Goal: Information Seeking & Learning: Learn about a topic

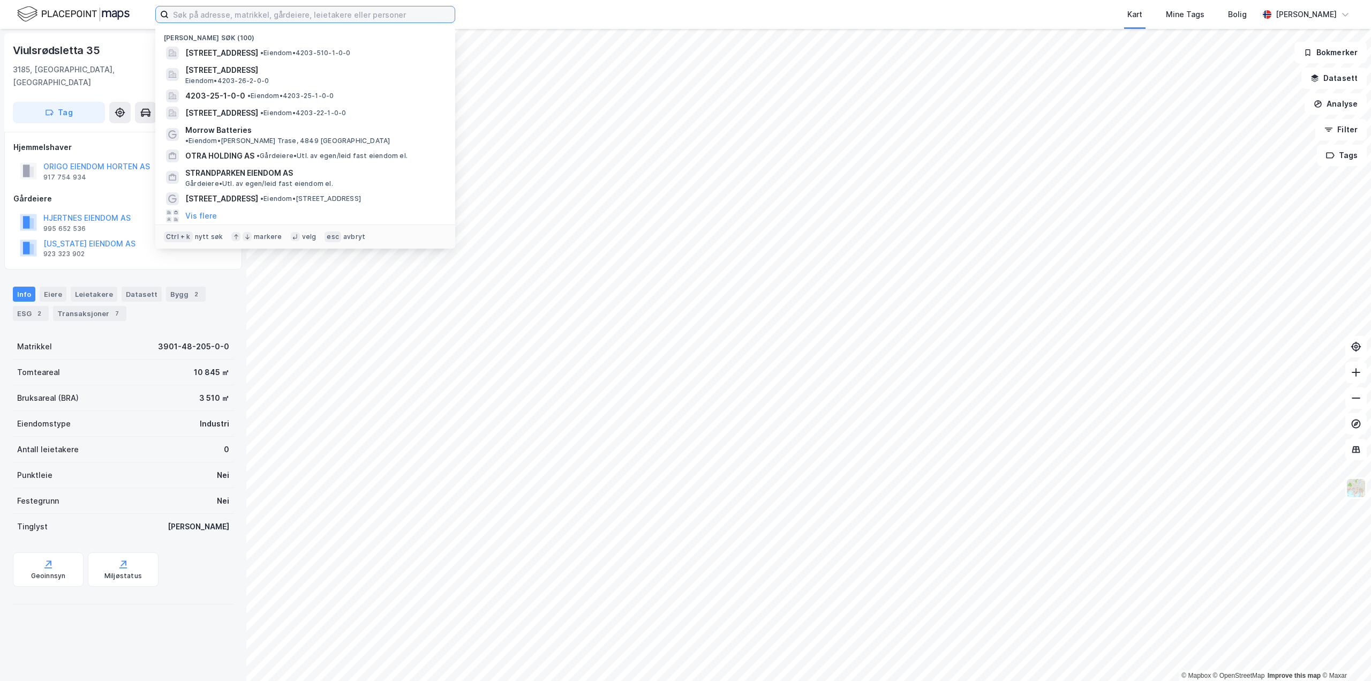
click at [394, 13] on input at bounding box center [312, 14] width 286 height 16
type input "stord hammerfest eiendom as"
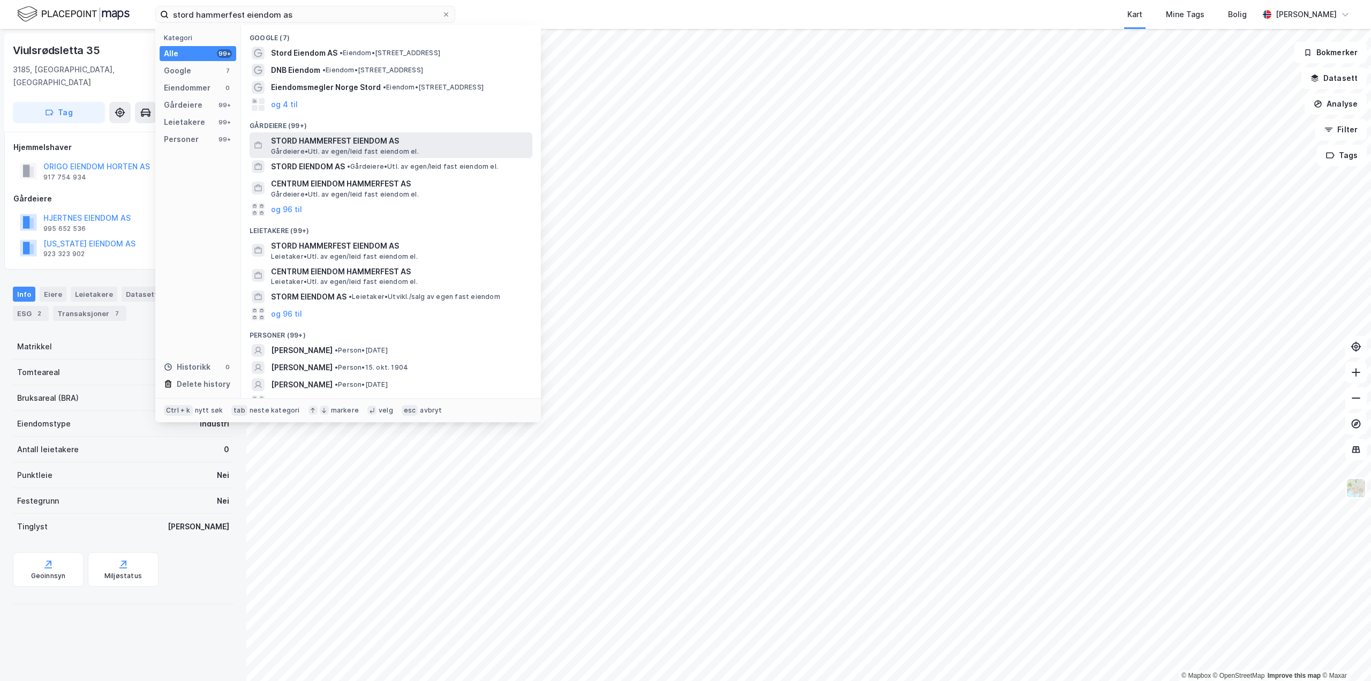
click at [405, 134] on span "STORD HAMMERFEST EIENDOM AS" at bounding box center [399, 140] width 257 height 13
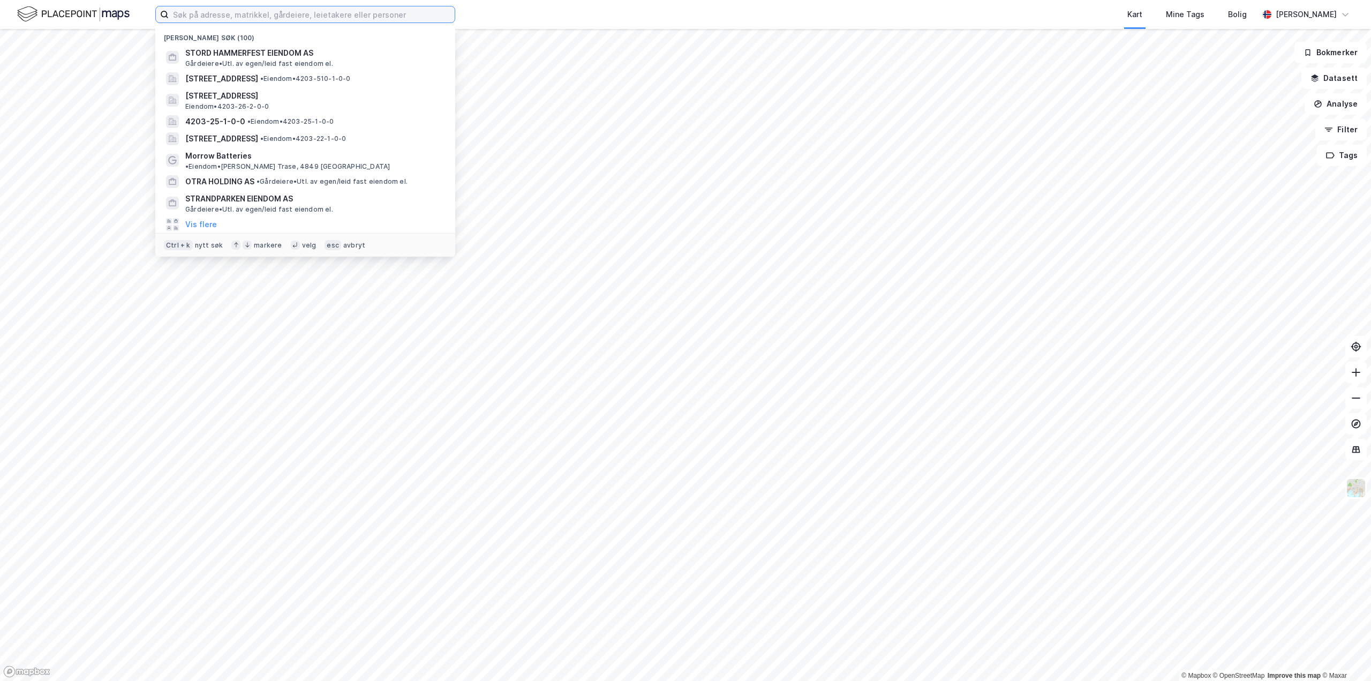
click at [248, 19] on input at bounding box center [312, 14] width 286 height 16
click at [247, 52] on span "STORD HAMMERFEST EIENDOM AS" at bounding box center [313, 53] width 257 height 13
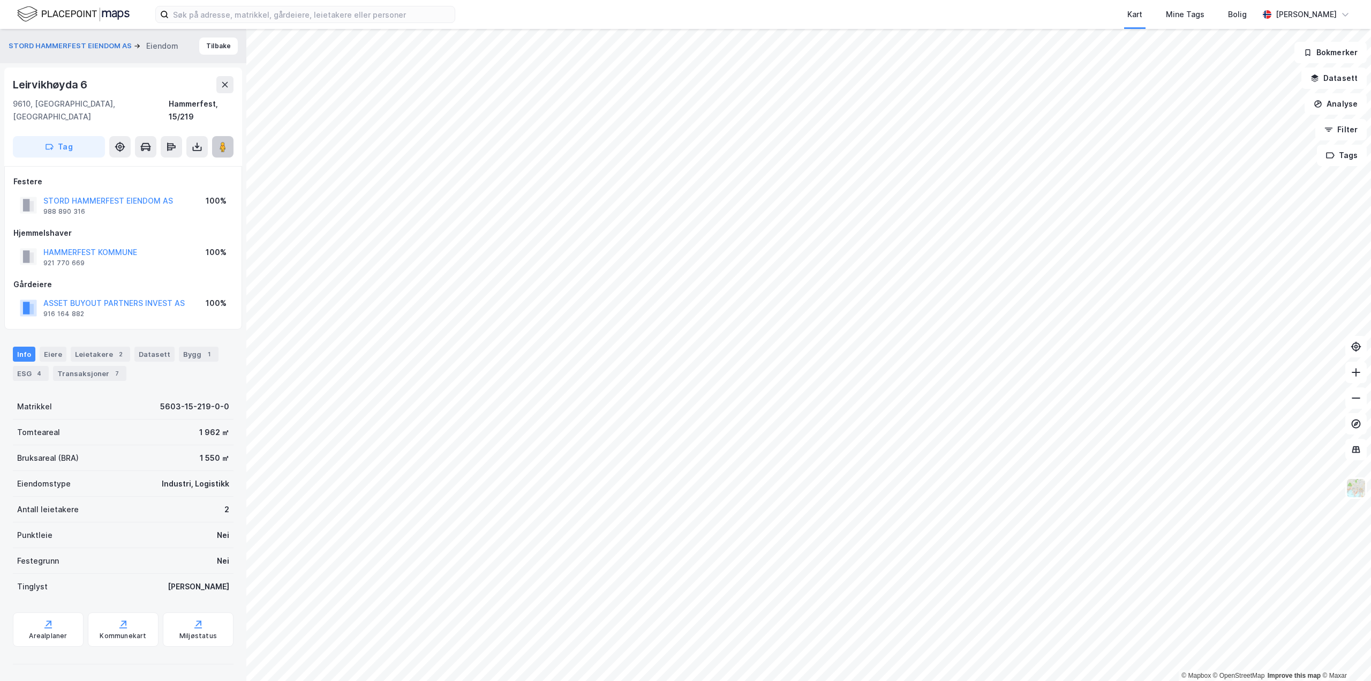
click at [226, 141] on image at bounding box center [223, 146] width 6 height 11
click at [99, 346] on div "Leietakere 2" at bounding box center [100, 353] width 59 height 15
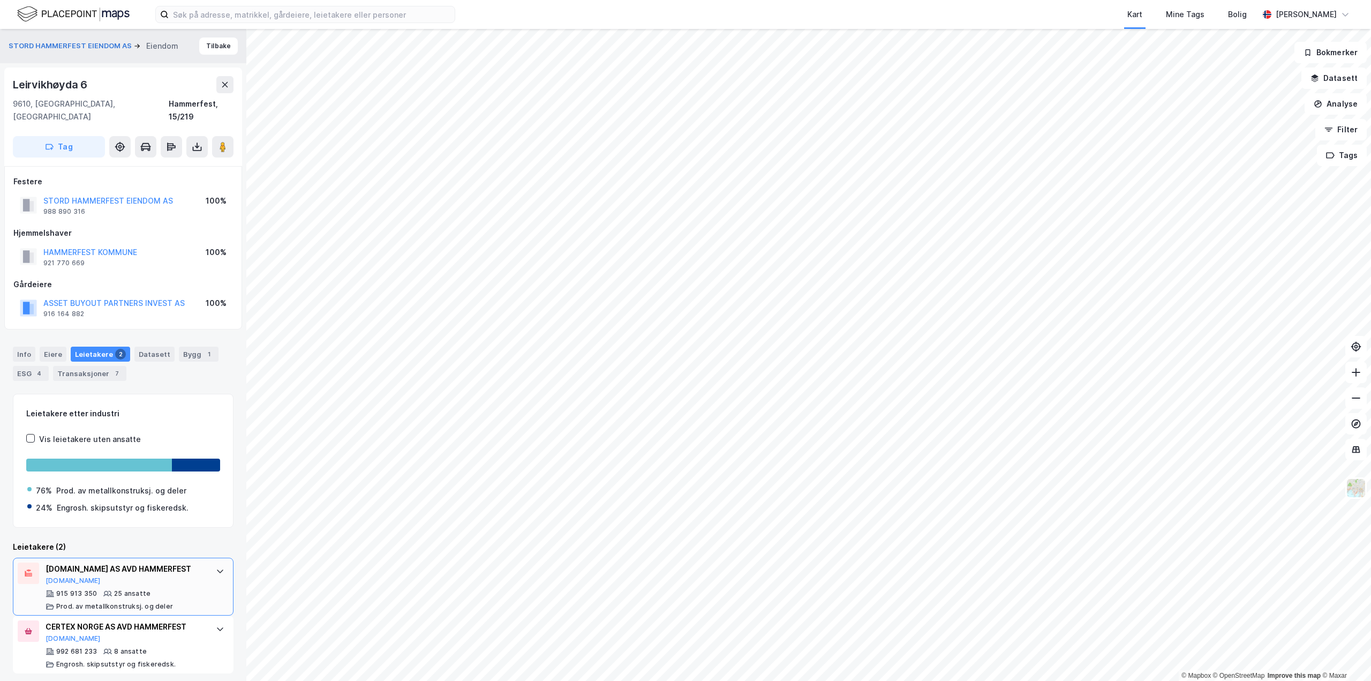
click at [216, 566] on icon at bounding box center [220, 570] width 9 height 9
click at [217, 569] on icon at bounding box center [220, 571] width 6 height 4
click at [173, 458] on div at bounding box center [196, 464] width 49 height 13
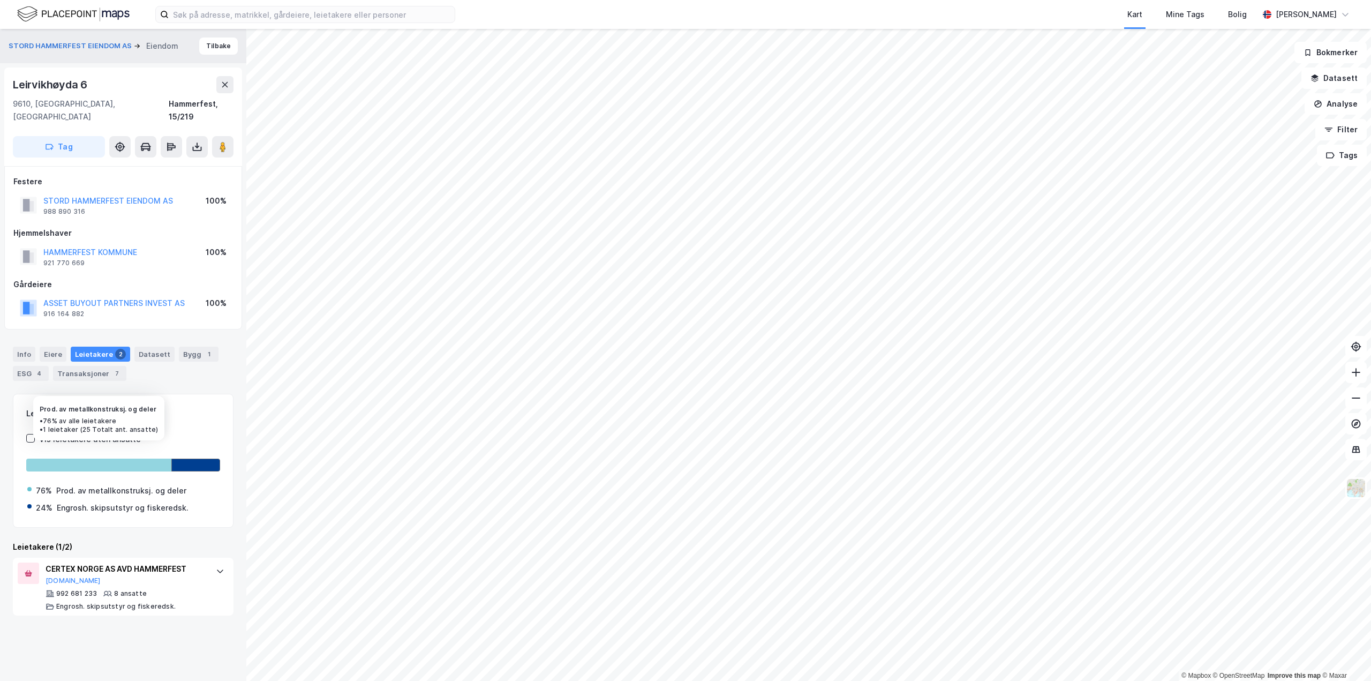
click at [153, 458] on div at bounding box center [98, 464] width 145 height 13
click at [186, 458] on div at bounding box center [196, 464] width 48 height 13
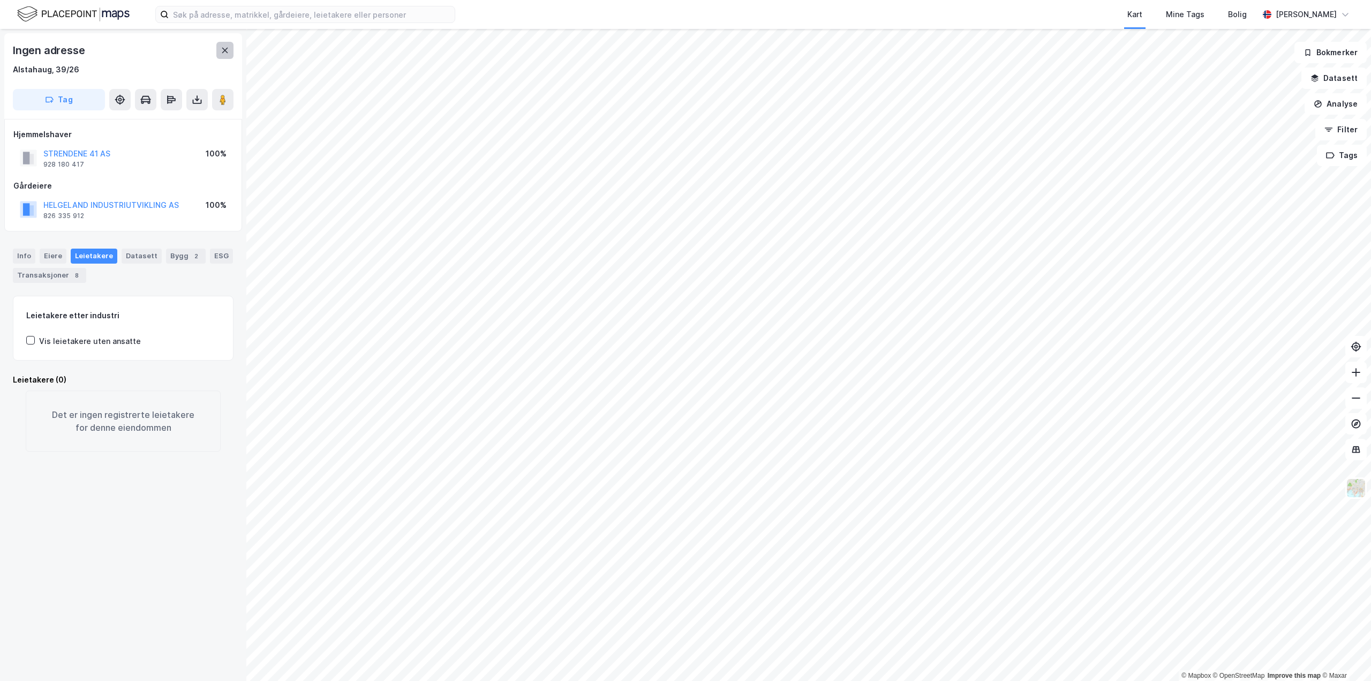
click at [226, 58] on button at bounding box center [224, 50] width 17 height 17
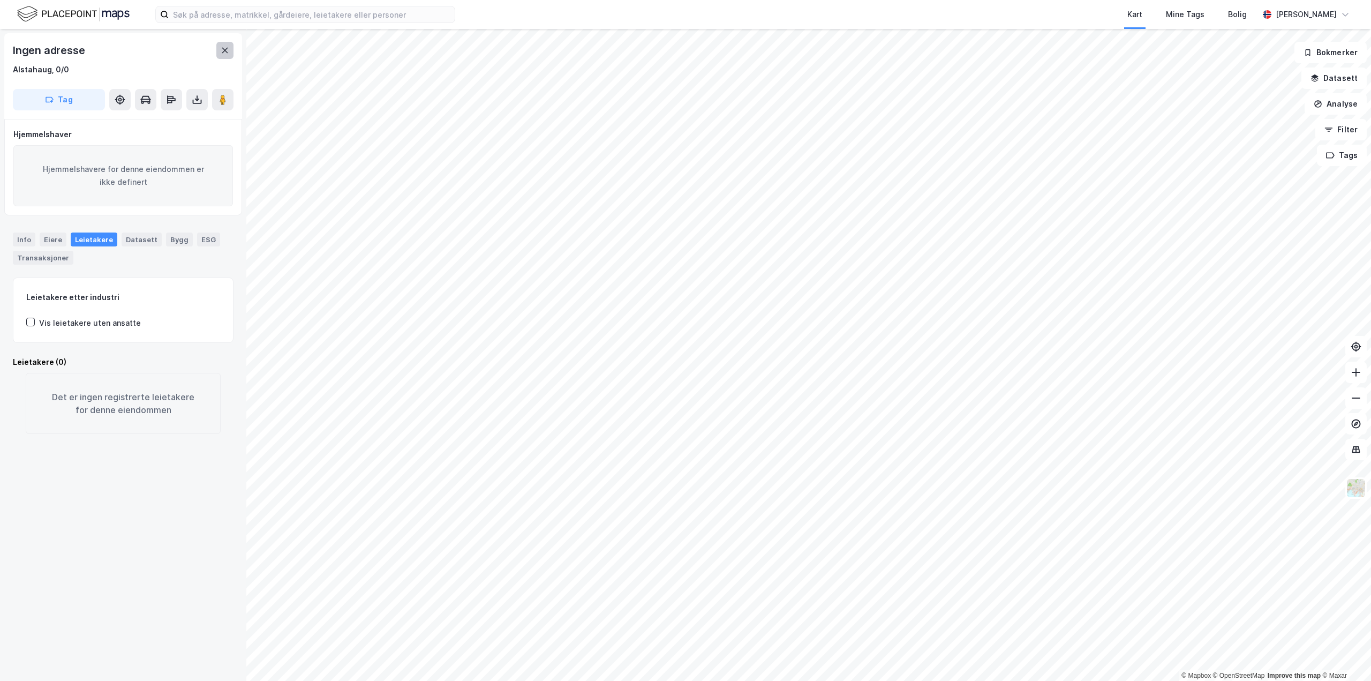
click at [224, 51] on icon at bounding box center [225, 50] width 6 height 5
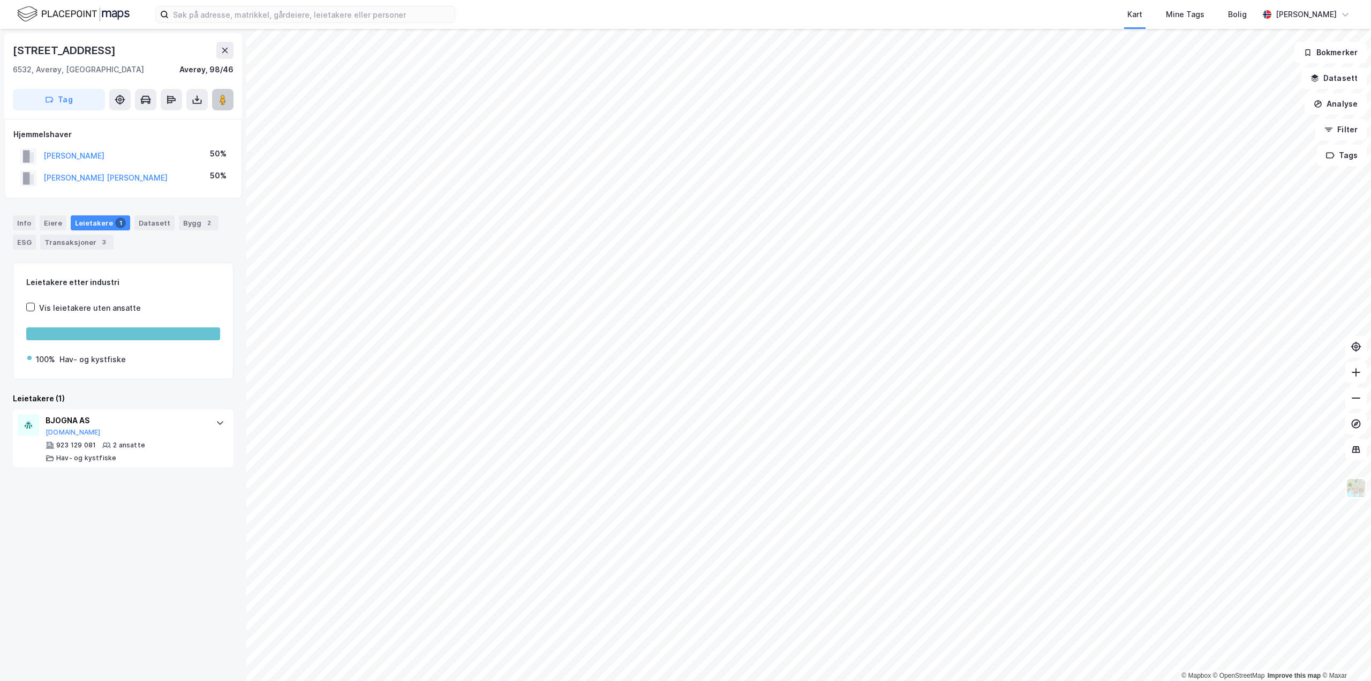
click at [216, 101] on button at bounding box center [222, 99] width 21 height 21
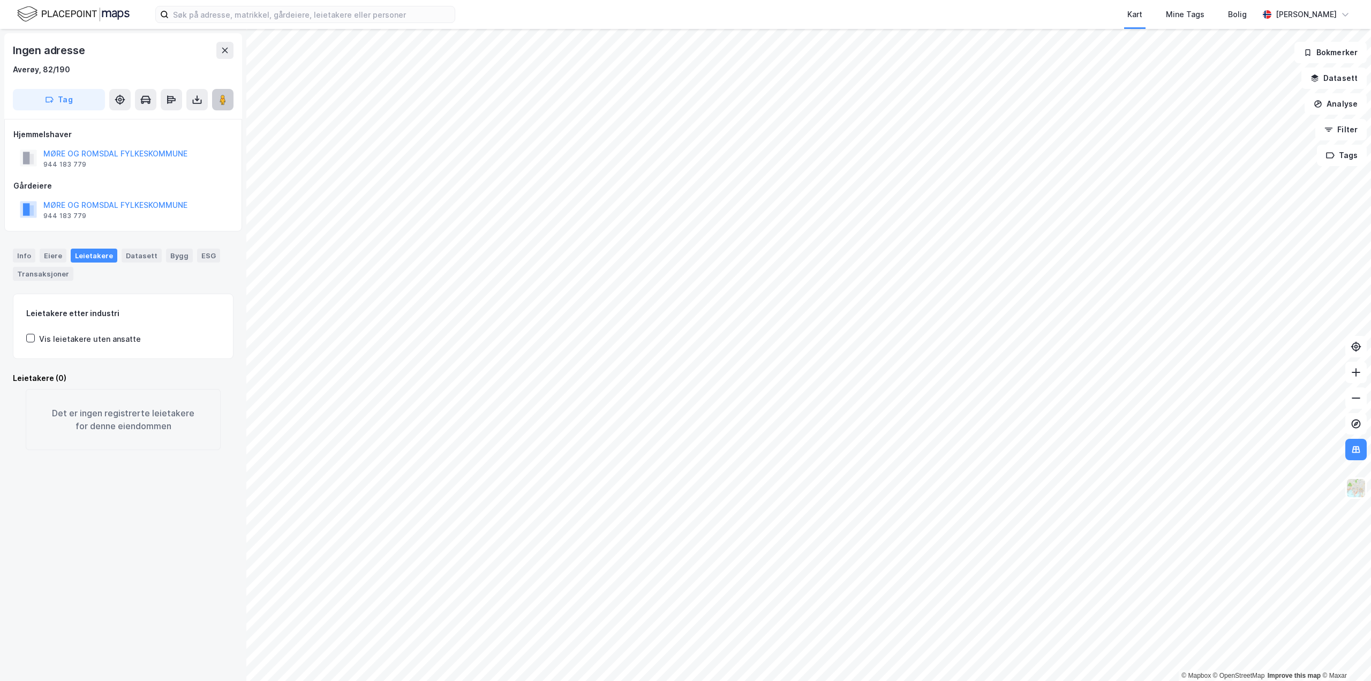
click at [221, 101] on image at bounding box center [223, 99] width 6 height 11
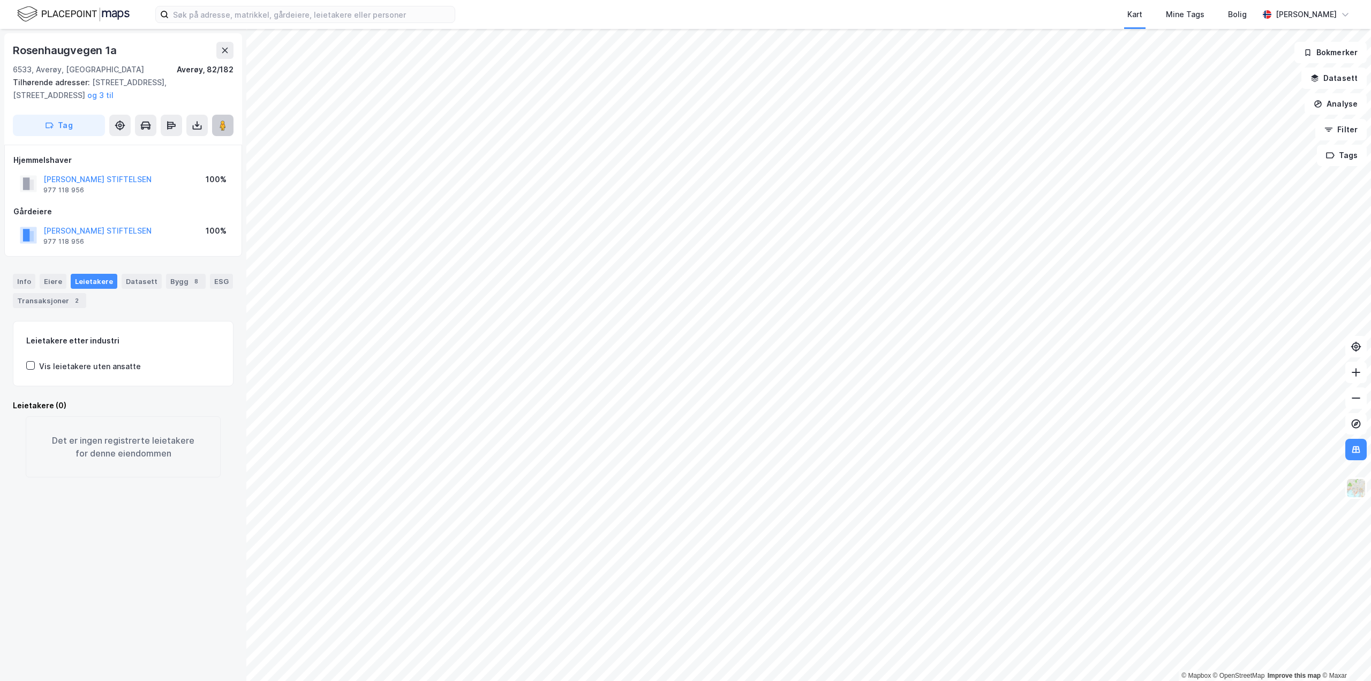
click at [213, 130] on button at bounding box center [222, 125] width 21 height 21
click at [216, 52] on button at bounding box center [224, 50] width 17 height 17
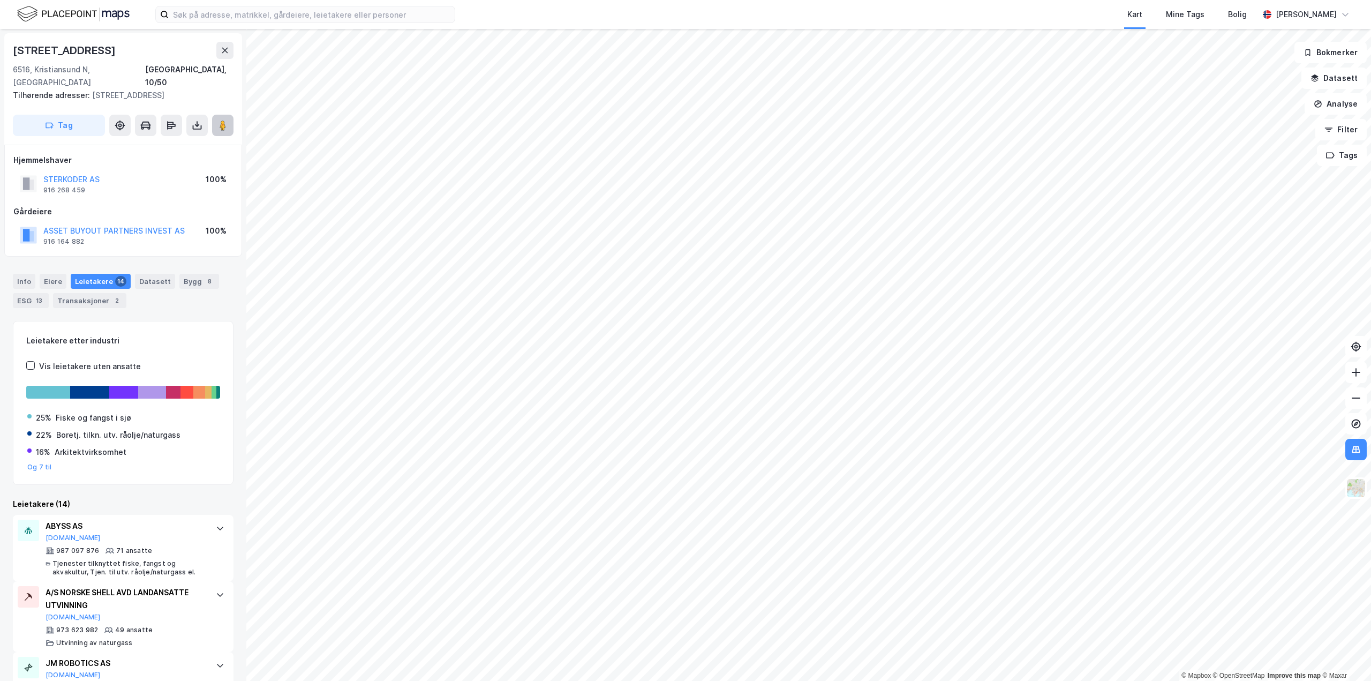
click at [220, 120] on image at bounding box center [223, 125] width 6 height 11
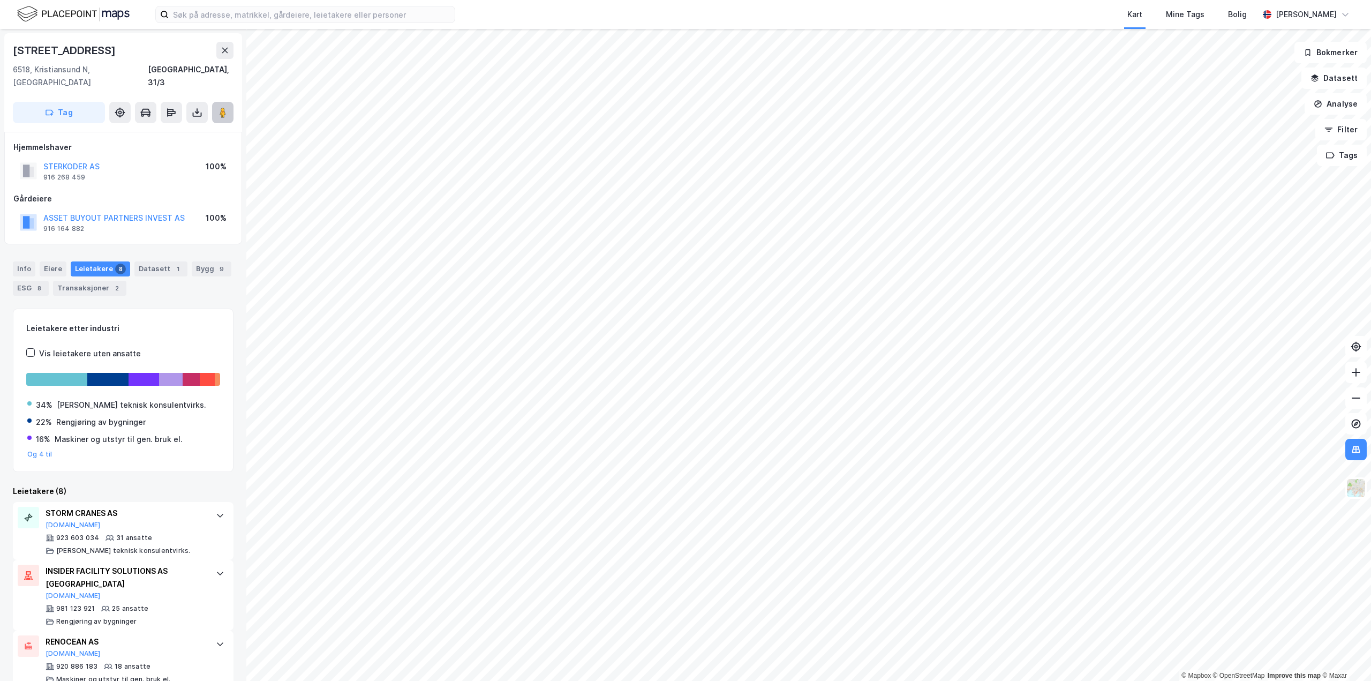
click at [227, 107] on icon at bounding box center [222, 112] width 11 height 11
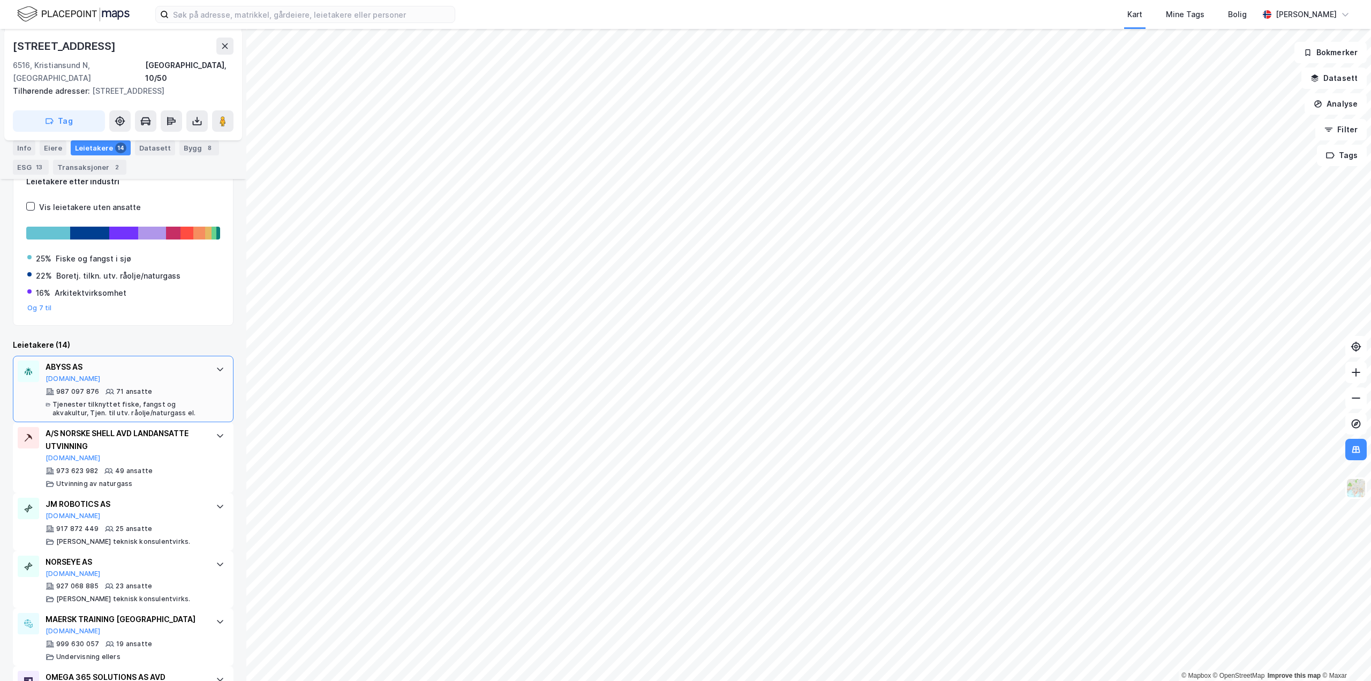
scroll to position [161, 0]
click at [193, 150] on div "Bygg 8" at bounding box center [199, 147] width 40 height 15
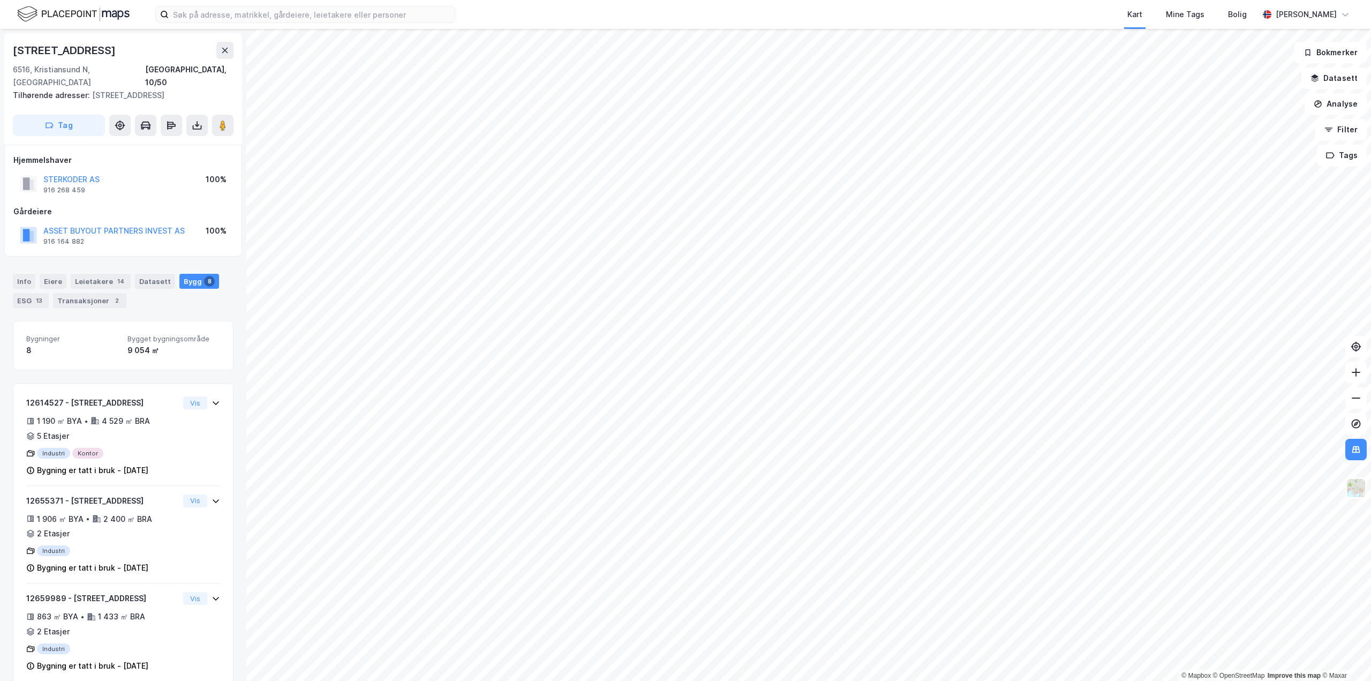
click at [137, 344] on div "9 054 ㎡" at bounding box center [173, 350] width 93 height 13
